Goal: Task Accomplishment & Management: Use online tool/utility

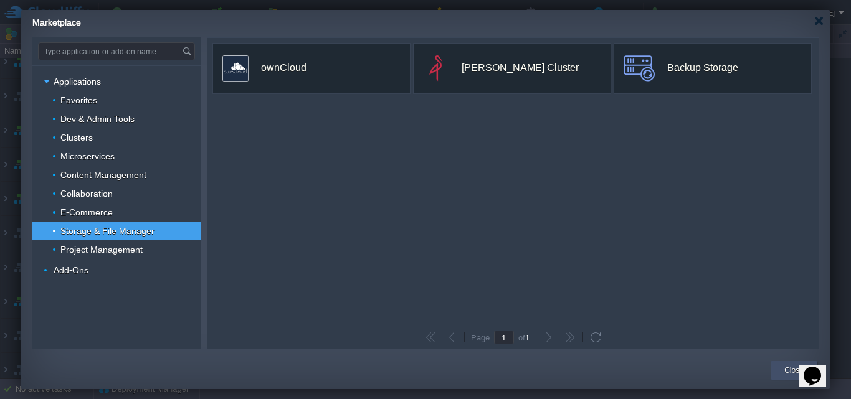
click at [781, 365] on div "Close" at bounding box center [794, 370] width 28 height 19
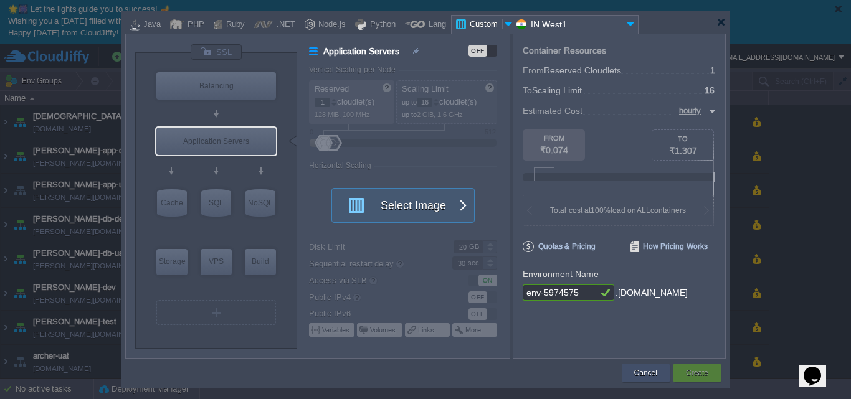
click at [646, 369] on button "Cancel" at bounding box center [645, 373] width 23 height 12
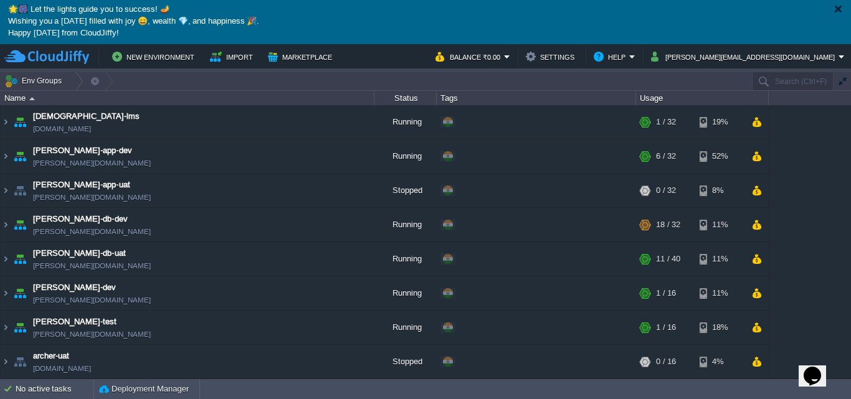
click at [838, 11] on div at bounding box center [837, 8] width 9 height 9
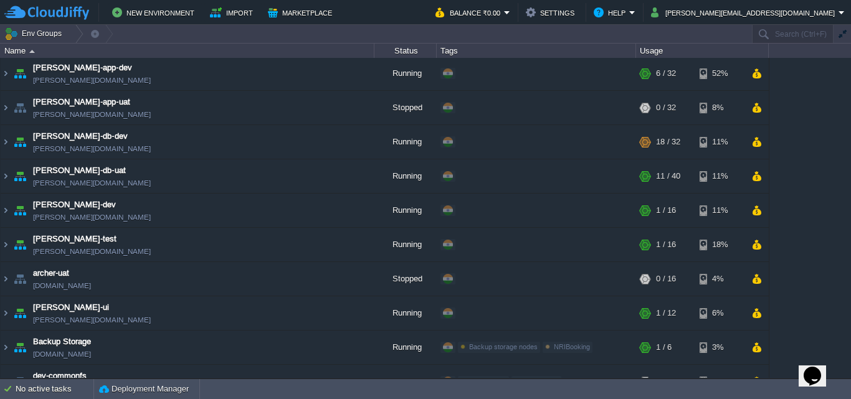
scroll to position [26, 0]
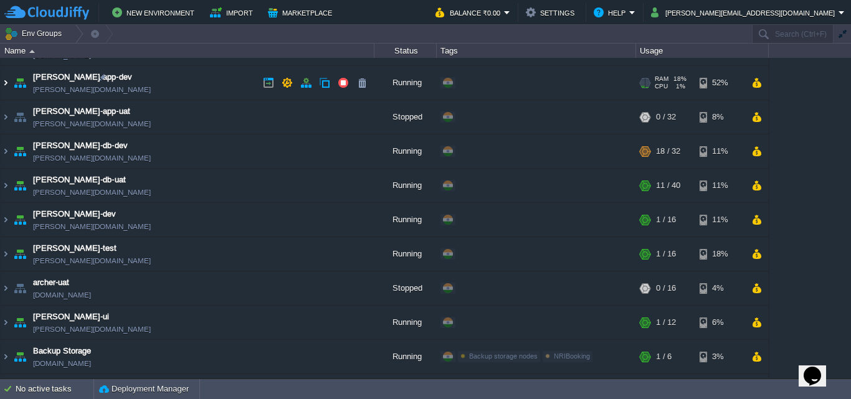
click at [4, 80] on img at bounding box center [6, 83] width 10 height 34
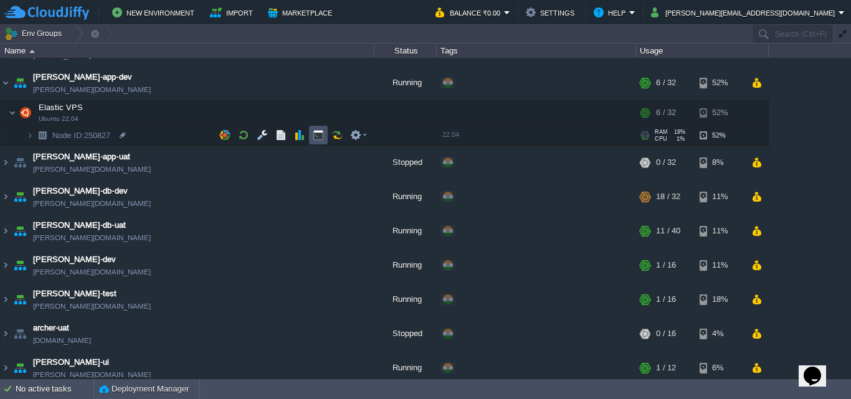
click at [316, 139] on button "button" at bounding box center [318, 135] width 11 height 11
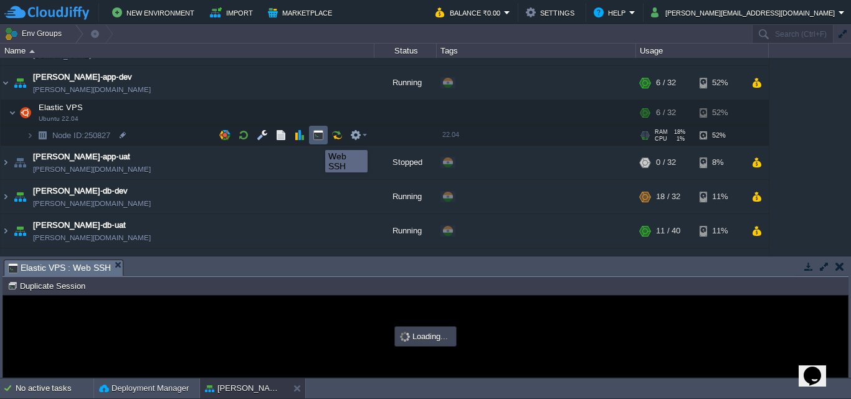
scroll to position [0, 0]
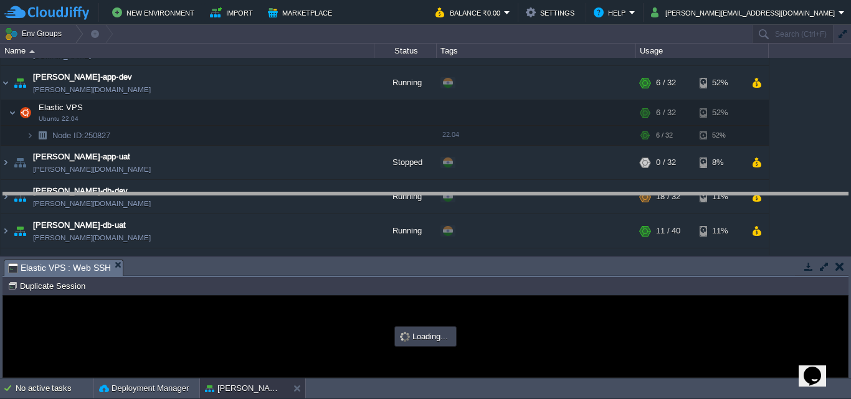
drag, startPoint x: 442, startPoint y: 269, endPoint x: 442, endPoint y: 148, distance: 121.5
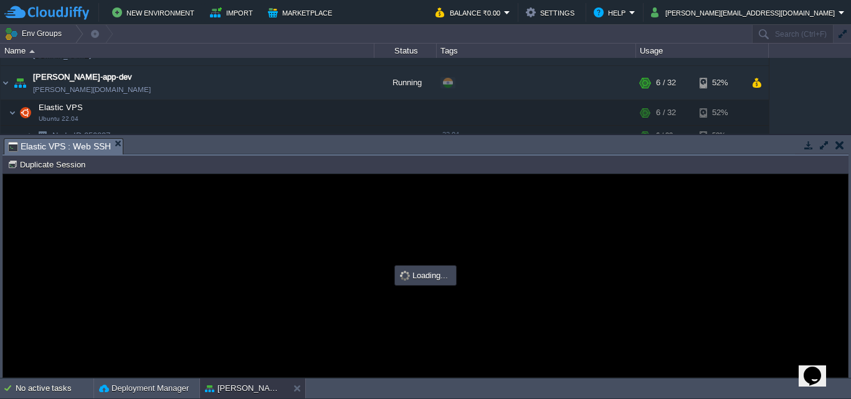
type input "#000000"
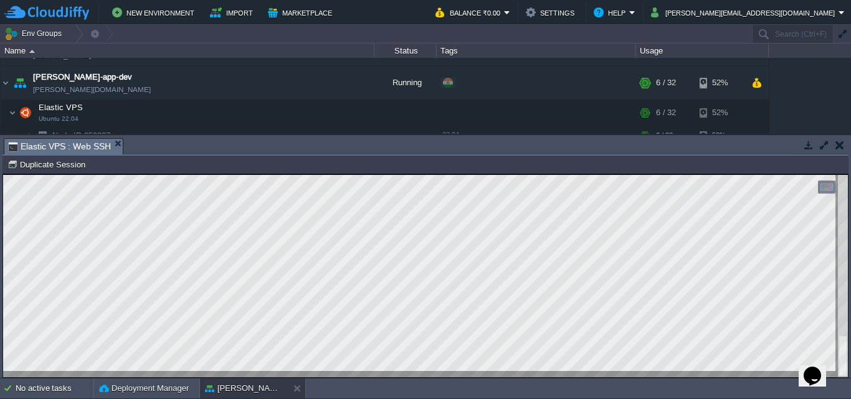
click at [841, 174] on html "Copy: Ctrl + Shift + C Paste: Ctrl + V Settings: Ctrl + Shift + Alt 0" at bounding box center [425, 174] width 845 height 0
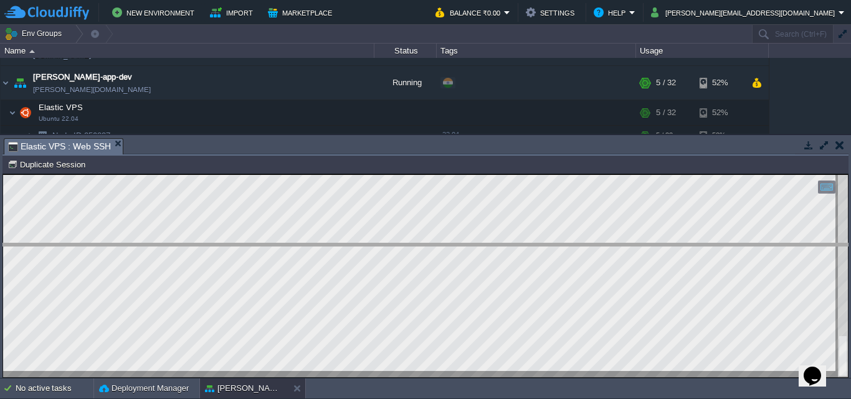
drag, startPoint x: 186, startPoint y: 147, endPoint x: 175, endPoint y: 253, distance: 107.1
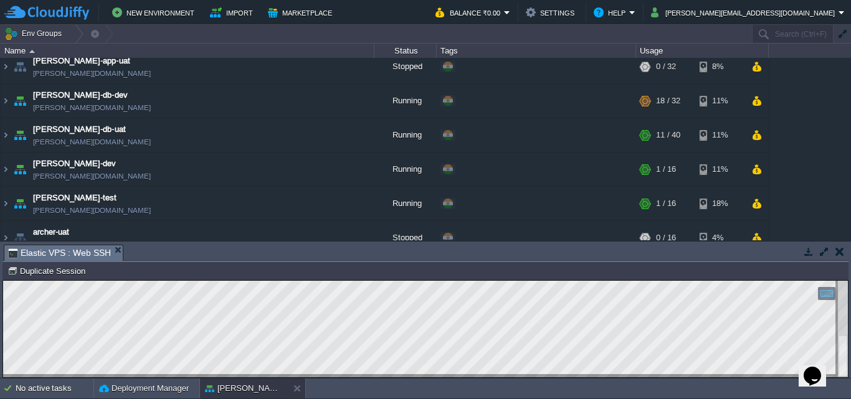
scroll to position [132, 0]
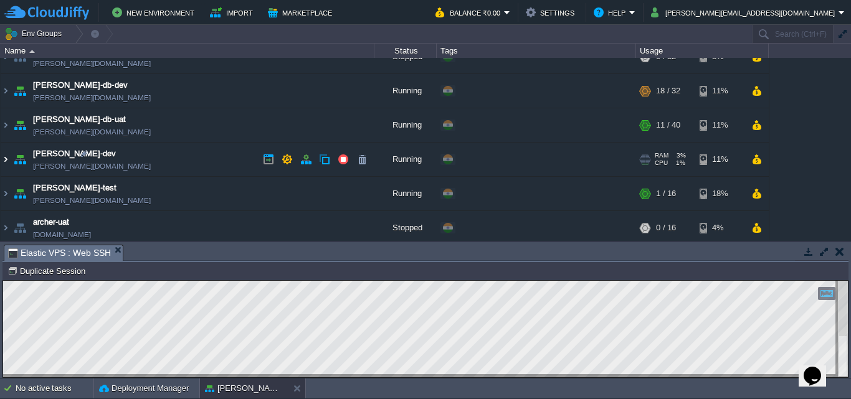
click at [6, 158] on img at bounding box center [6, 160] width 10 height 34
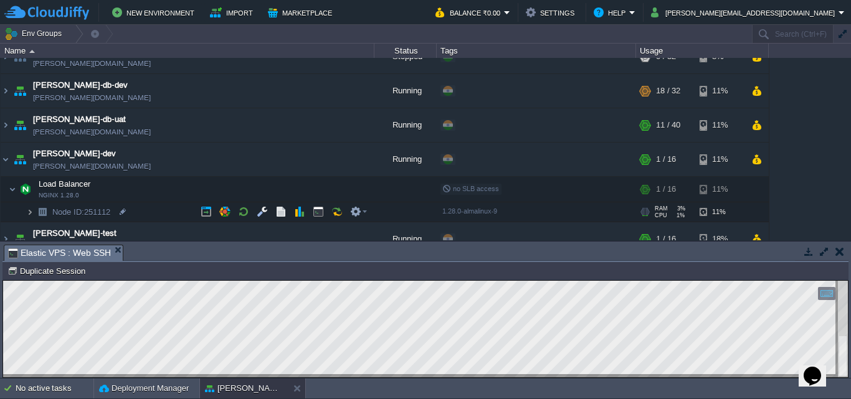
click at [31, 211] on img at bounding box center [29, 211] width 7 height 19
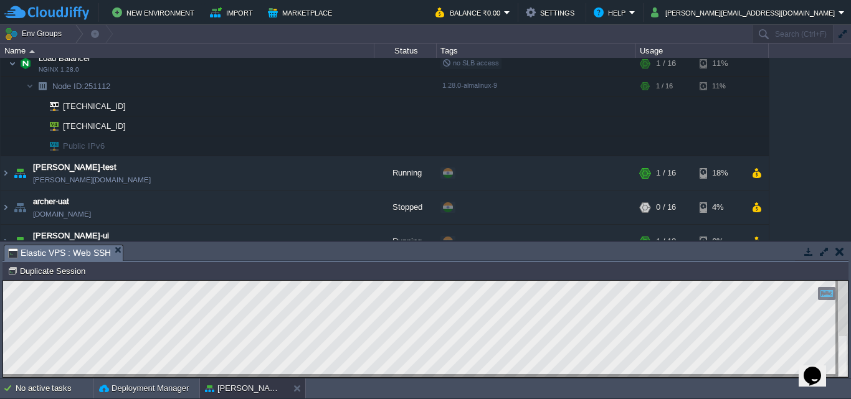
scroll to position [230, 0]
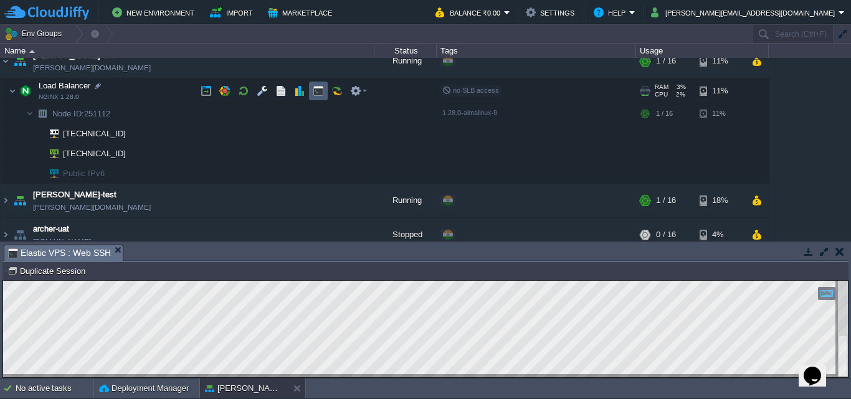
click at [316, 92] on button "button" at bounding box center [318, 90] width 11 height 11
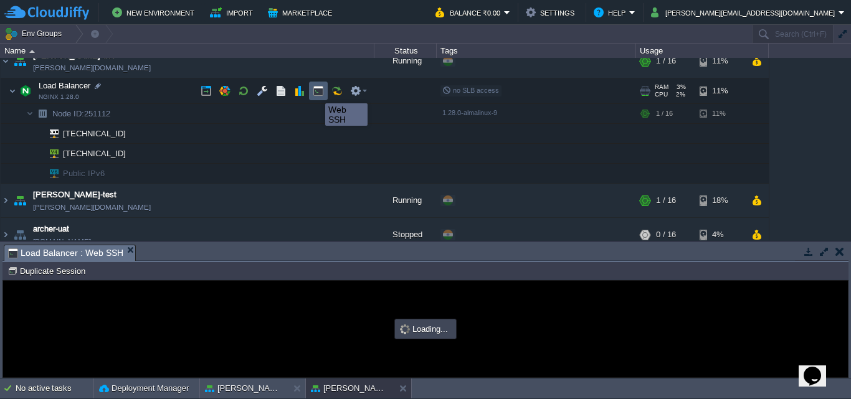
scroll to position [0, 0]
type input "#000000"
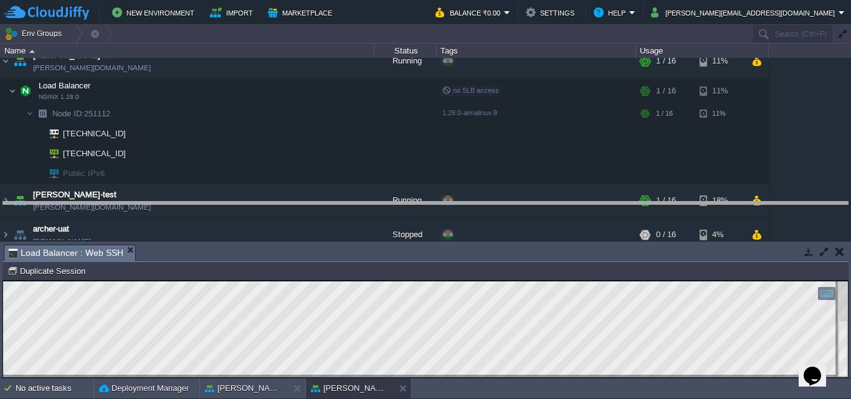
drag, startPoint x: 392, startPoint y: 250, endPoint x: 395, endPoint y: 207, distance: 43.1
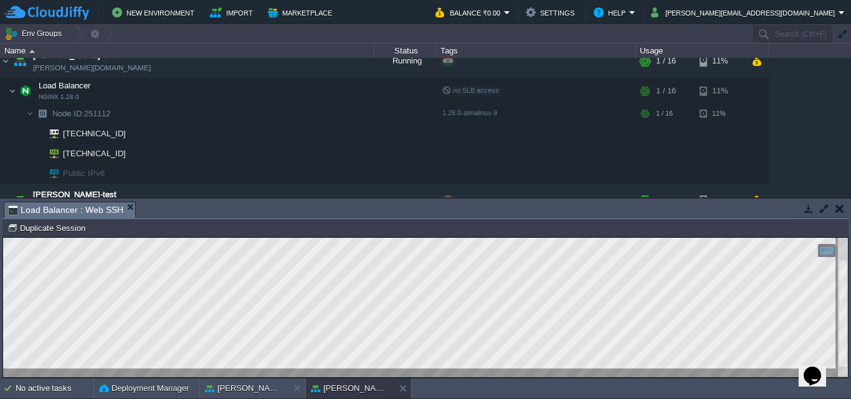
click at [846, 292] on div at bounding box center [843, 308] width 10 height 140
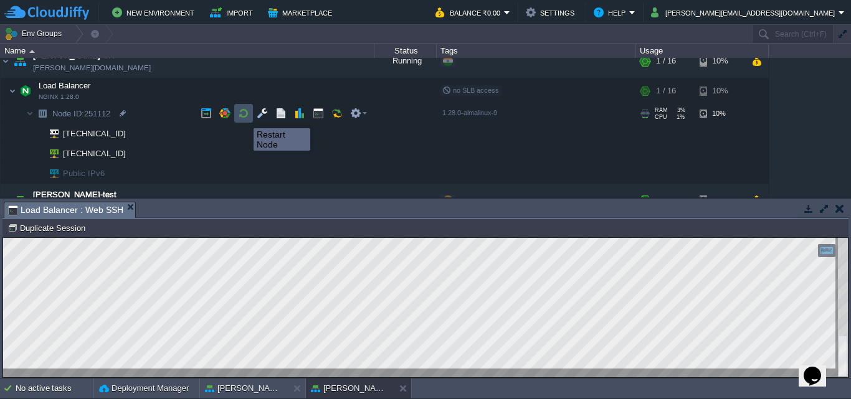
click at [244, 117] on button "button" at bounding box center [243, 113] width 11 height 11
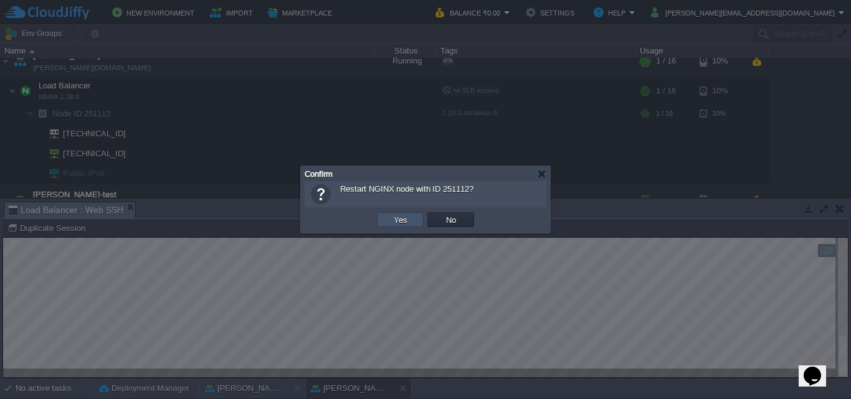
click at [390, 218] on button "Yes" at bounding box center [400, 219] width 21 height 11
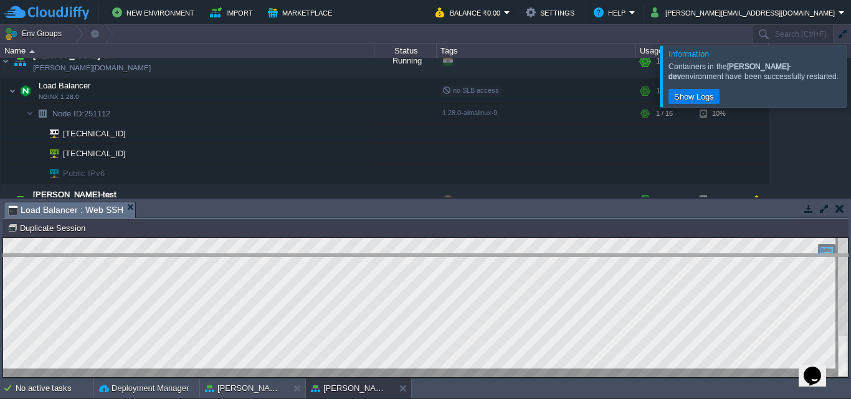
drag, startPoint x: 473, startPoint y: 210, endPoint x: 462, endPoint y: 262, distance: 53.6
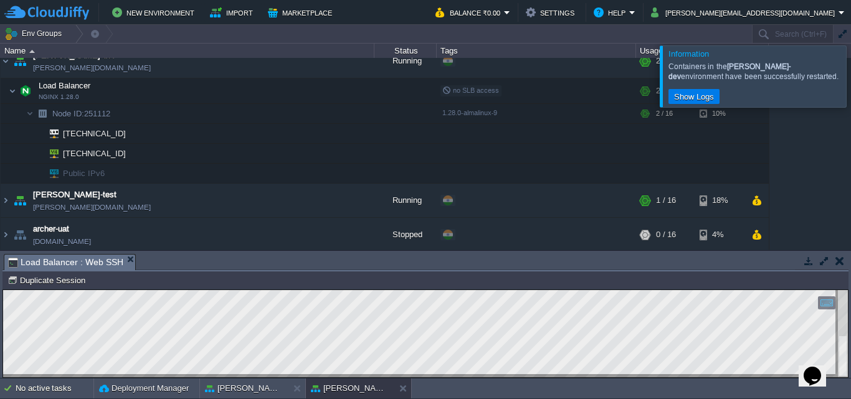
click at [850, 77] on div at bounding box center [866, 75] width 0 height 61
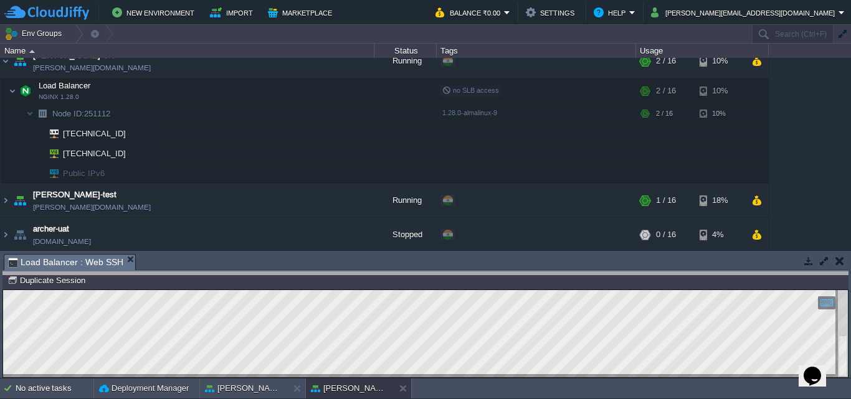
drag, startPoint x: 285, startPoint y: 260, endPoint x: 279, endPoint y: 278, distance: 19.7
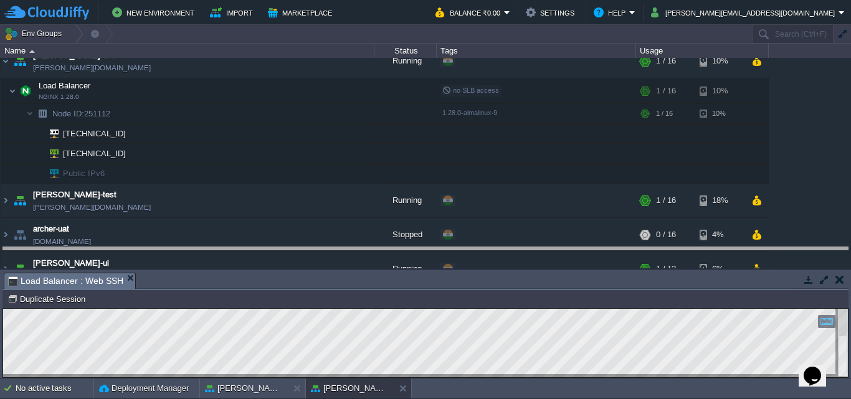
drag, startPoint x: 379, startPoint y: 285, endPoint x: 378, endPoint y: 215, distance: 69.8
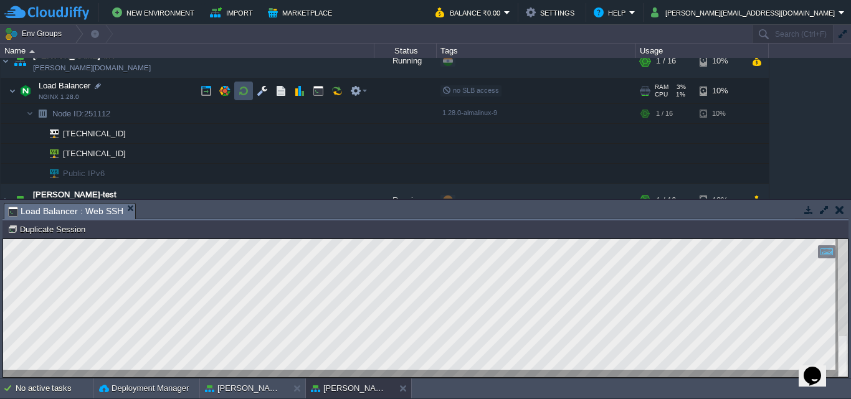
click at [240, 97] on button "button" at bounding box center [243, 90] width 11 height 11
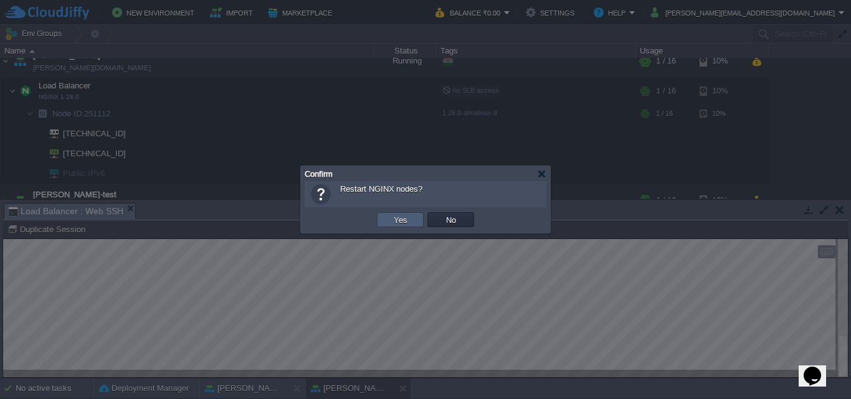
click at [394, 227] on td "Yes" at bounding box center [400, 219] width 47 height 15
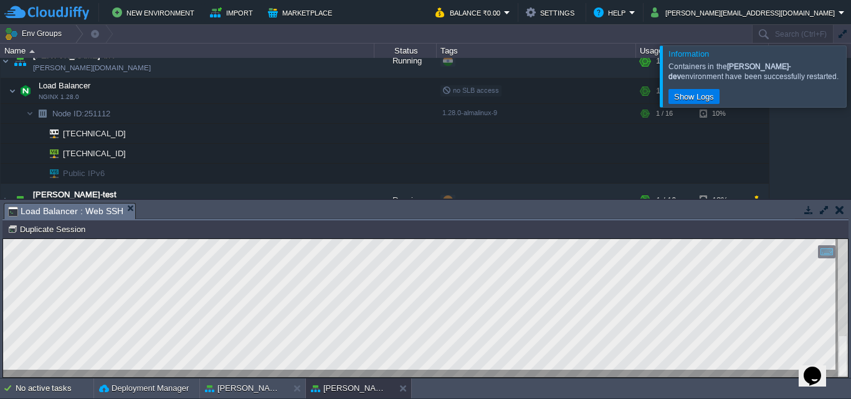
click at [850, 78] on div at bounding box center [866, 75] width 0 height 61
